Goal: Check status

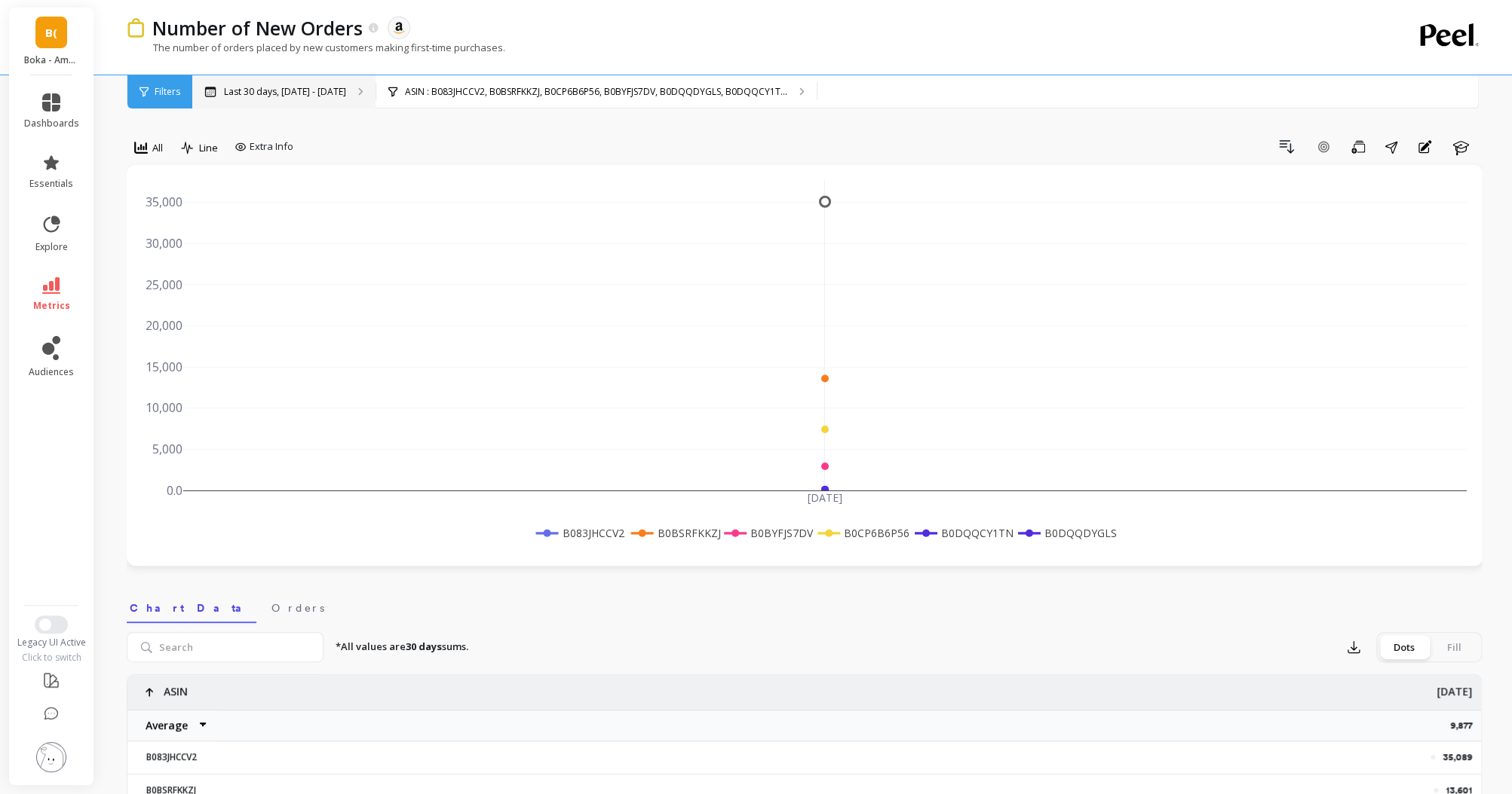
click at [333, 91] on p "Last 30 days, [DATE] - [DATE]" at bounding box center [284, 91] width 122 height 12
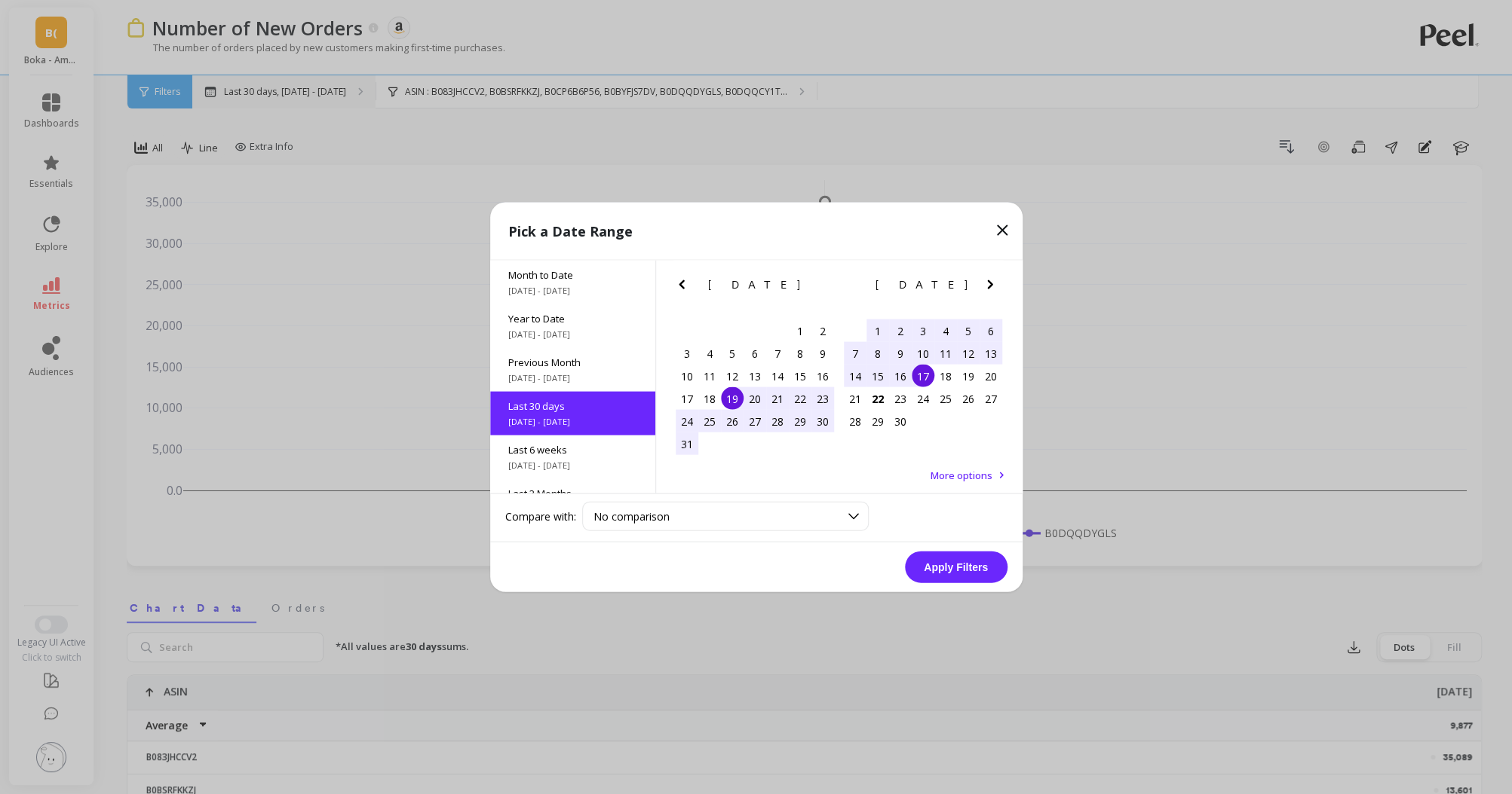
scroll to position [36, 0]
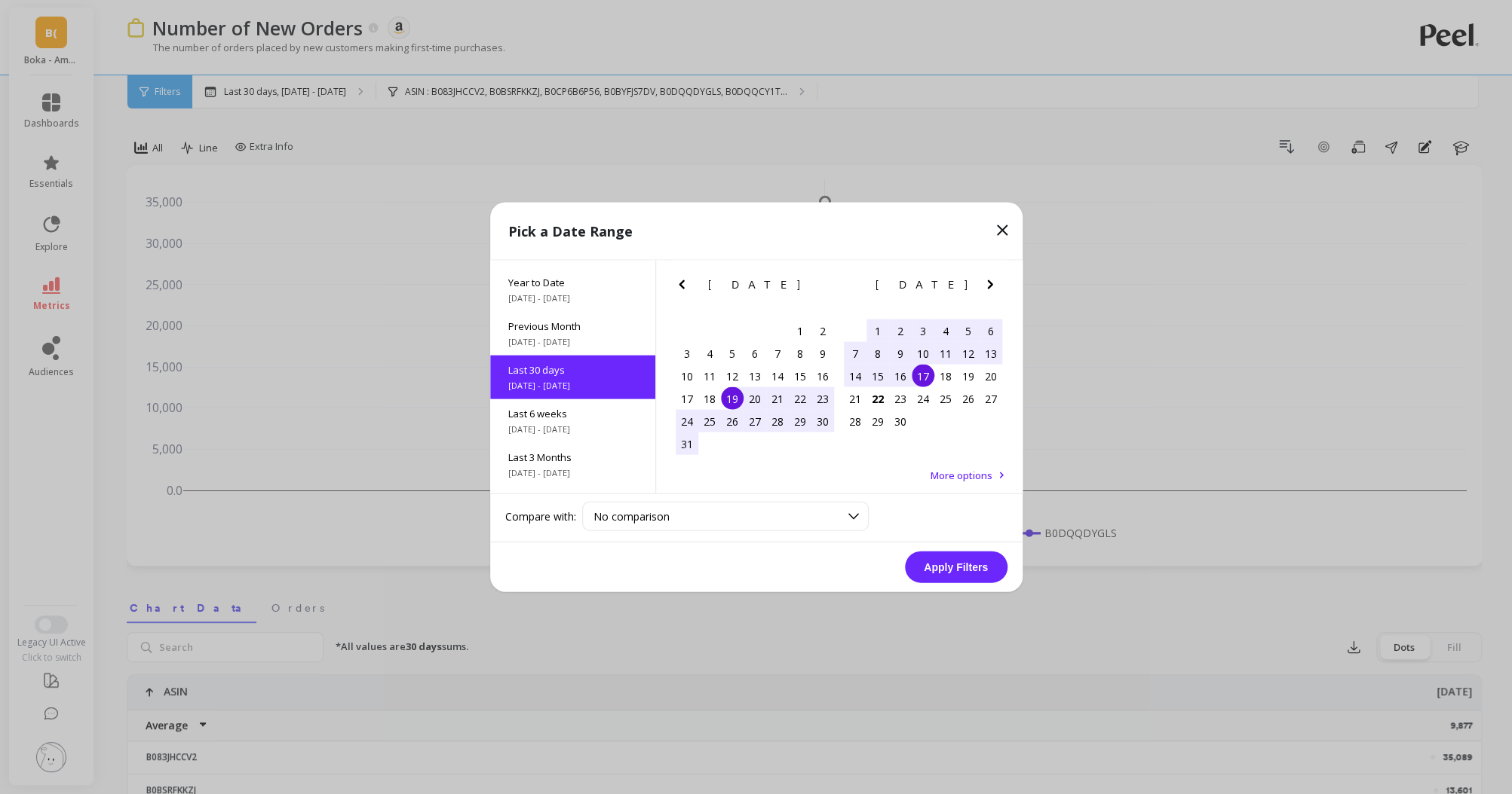
click at [550, 377] on div "Last 30 days [DATE] - [DATE]" at bounding box center [572, 378] width 166 height 44
click at [716, 416] on div "25" at bounding box center [709, 420] width 22 height 22
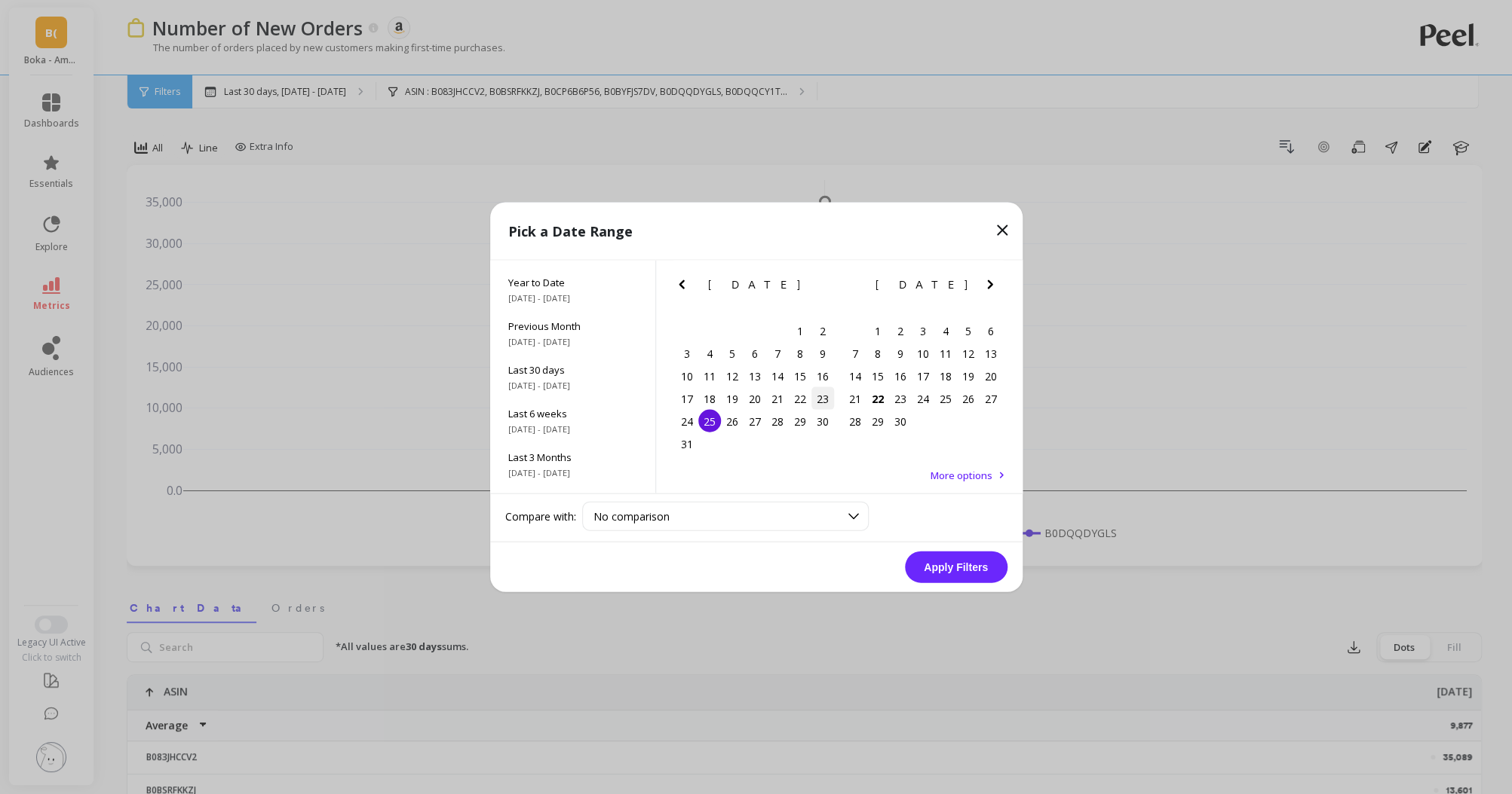
click at [814, 399] on div "23" at bounding box center [822, 398] width 22 height 22
click at [848, 400] on div "21" at bounding box center [855, 398] width 22 height 22
click at [964, 559] on button "Apply Filters" at bounding box center [955, 567] width 102 height 32
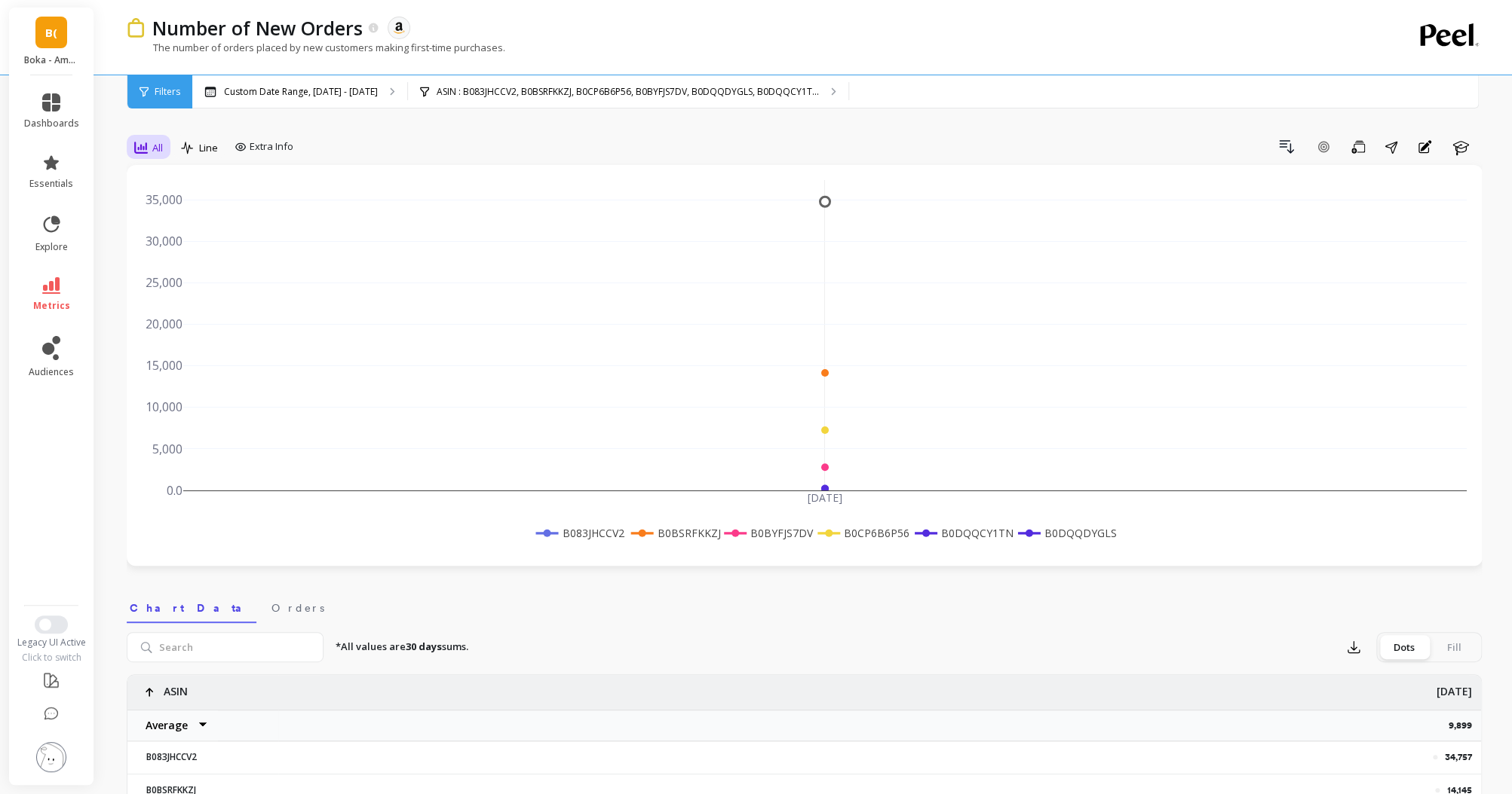
click at [160, 150] on span "All" at bounding box center [157, 148] width 11 height 15
click at [165, 200] on div "Daily" at bounding box center [182, 210] width 104 height 26
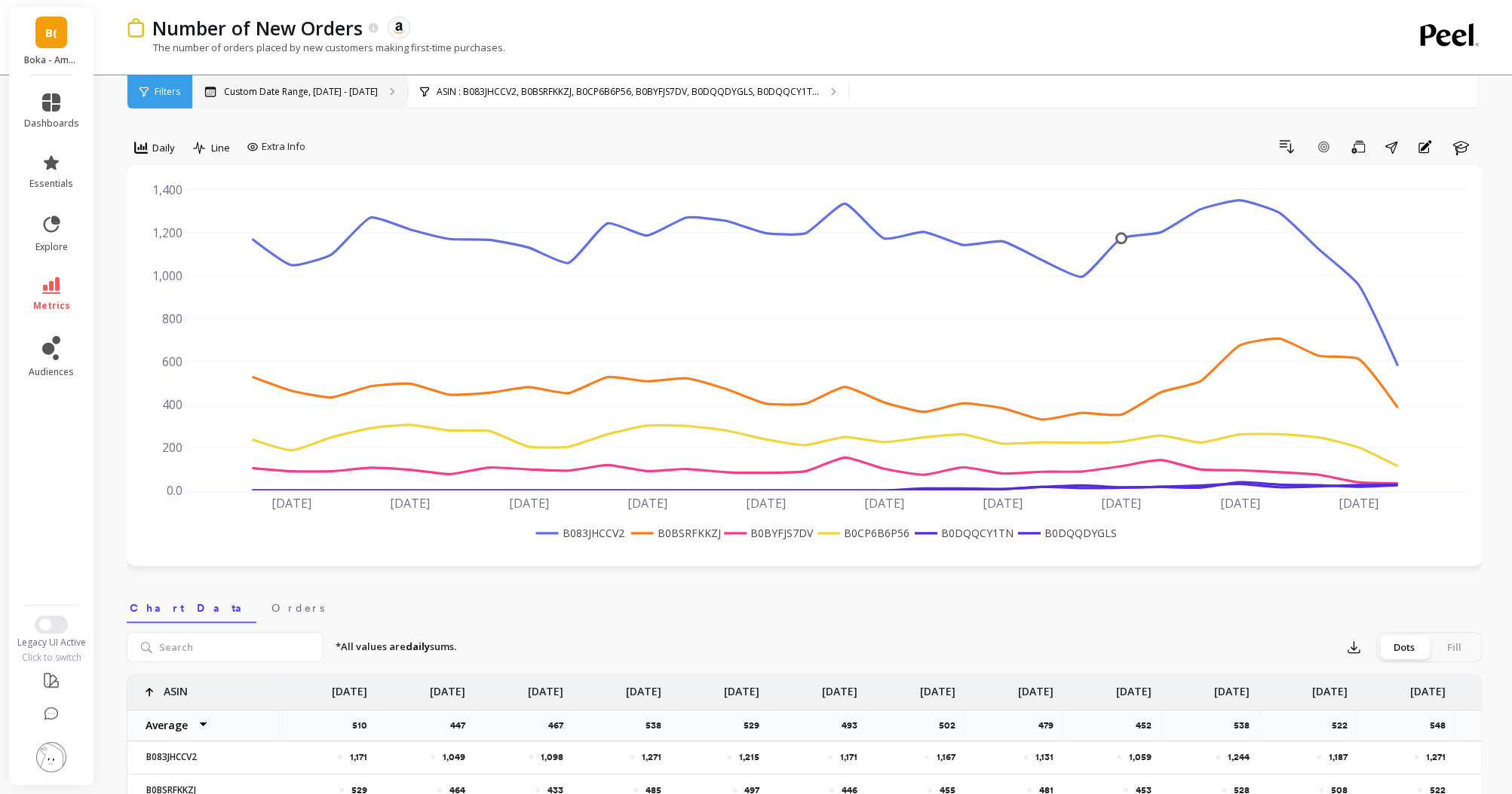
click at [289, 86] on p "Custom Date Range, [DATE] - [DATE]" at bounding box center [301, 91] width 154 height 12
